Goal: Obtain resource: Download file/media

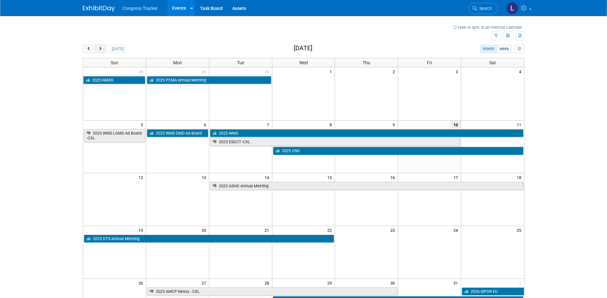
click at [103, 48] on button "next" at bounding box center [100, 49] width 12 height 8
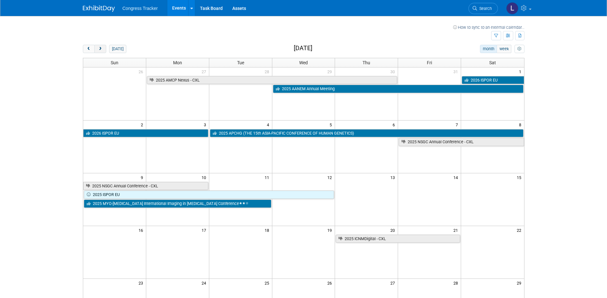
click at [101, 48] on span "next" at bounding box center [100, 49] width 5 height 4
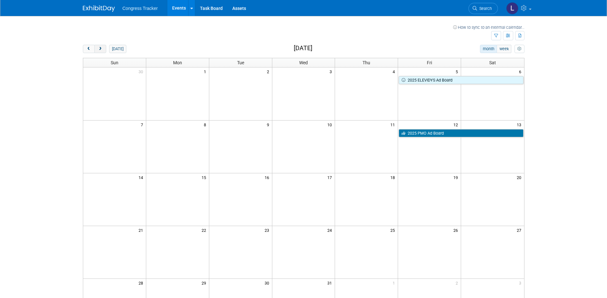
click at [101, 48] on span "next" at bounding box center [100, 49] width 5 height 4
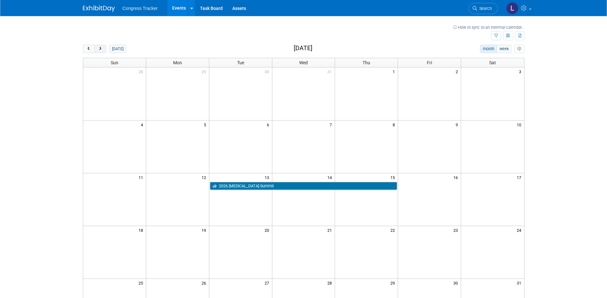
click at [101, 48] on span "next" at bounding box center [100, 49] width 5 height 4
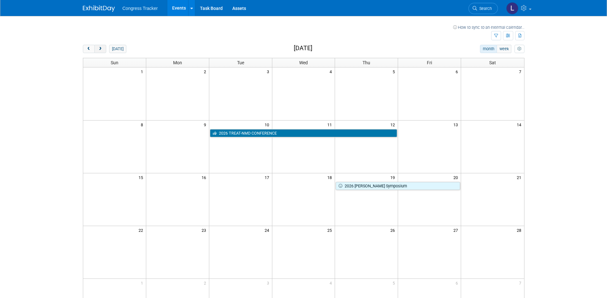
click at [101, 48] on span "next" at bounding box center [100, 49] width 5 height 4
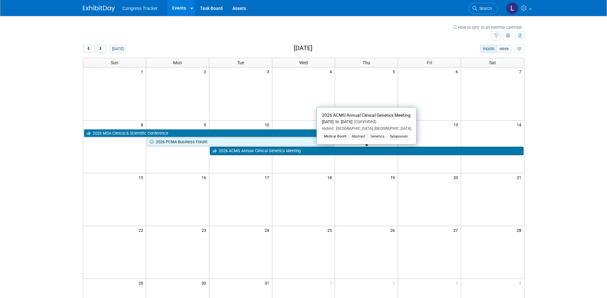
click at [303, 150] on link "2026 ACMG Annual Clinical Genetics Meeting" at bounding box center [366, 151] width 313 height 8
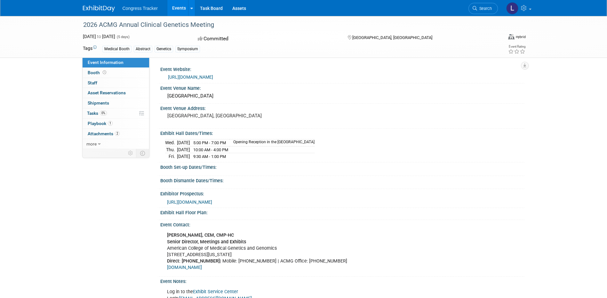
scroll to position [32, 0]
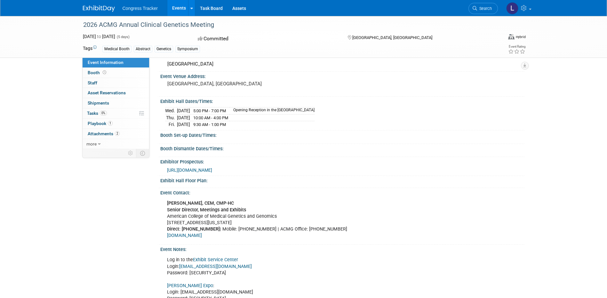
click at [212, 168] on span "[URL][DOMAIN_NAME]" at bounding box center [189, 170] width 45 height 5
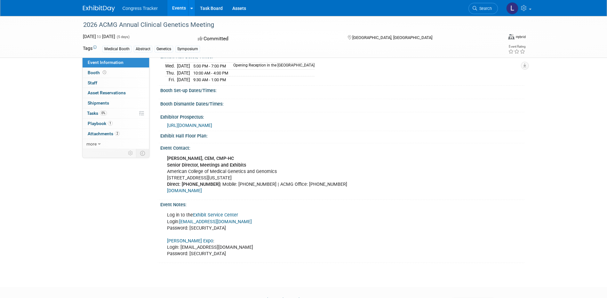
scroll to position [96, 0]
